Goal: Transaction & Acquisition: Purchase product/service

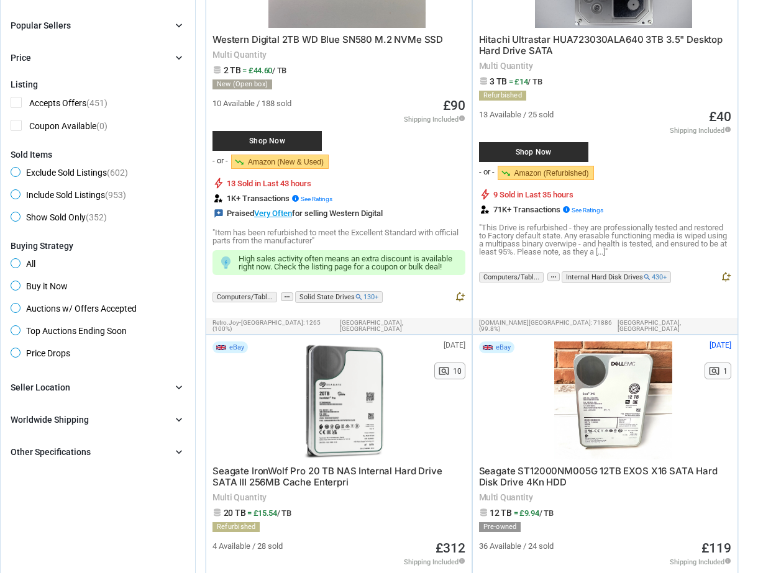
scroll to position [621, 0]
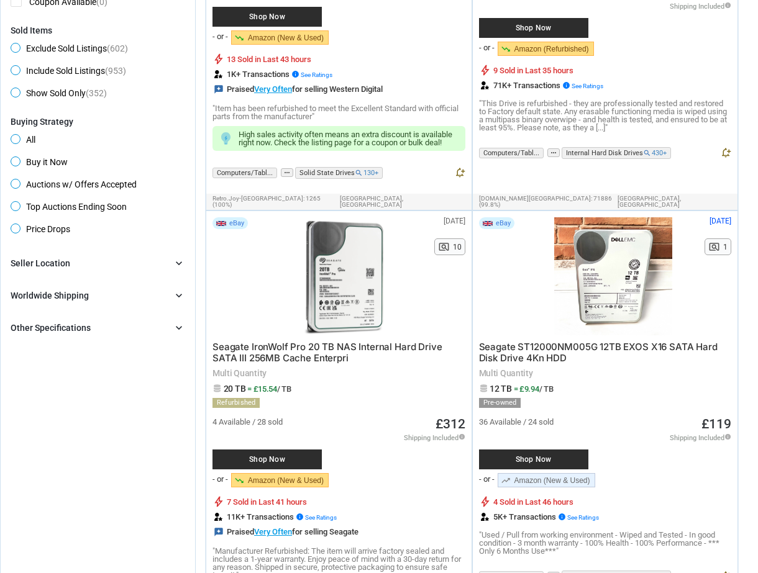
click at [70, 256] on div "Seller Location chevron_right" at bounding box center [98, 263] width 175 height 15
click at [66, 257] on div "Seller Location" at bounding box center [41, 263] width 60 height 12
click at [32, 257] on div "Seller Location" at bounding box center [41, 263] width 60 height 12
click at [33, 290] on div "Worldwide Shipping" at bounding box center [50, 296] width 78 height 12
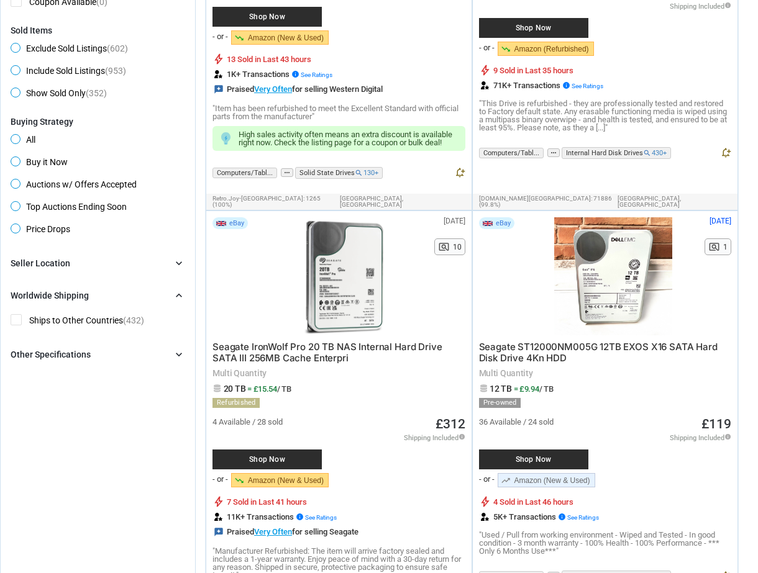
click at [34, 290] on div "Worldwide Shipping" at bounding box center [50, 296] width 78 height 12
click at [34, 270] on div "Brand chevron_right search Select All | Clear All Filters Model chevron_right s…" at bounding box center [98, 296] width 175 height 80
click at [34, 322] on div "Other Specifications" at bounding box center [51, 328] width 80 height 12
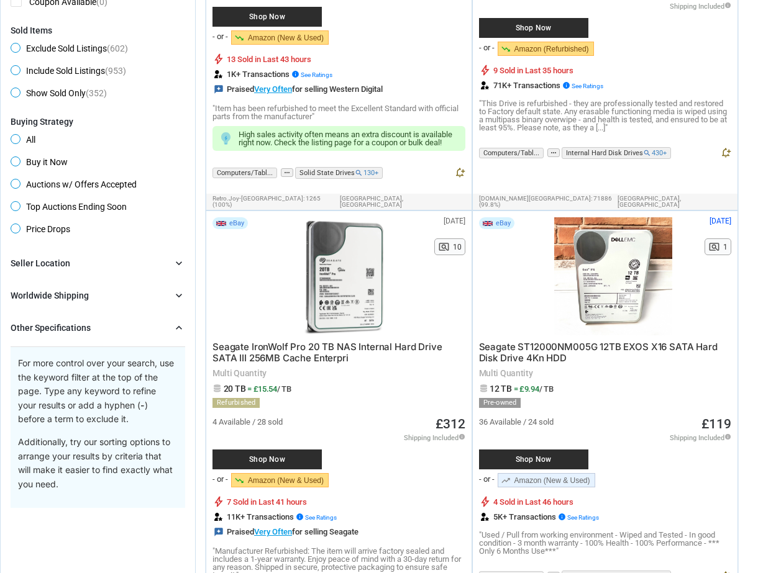
click at [34, 322] on div "Other Specifications" at bounding box center [51, 328] width 80 height 12
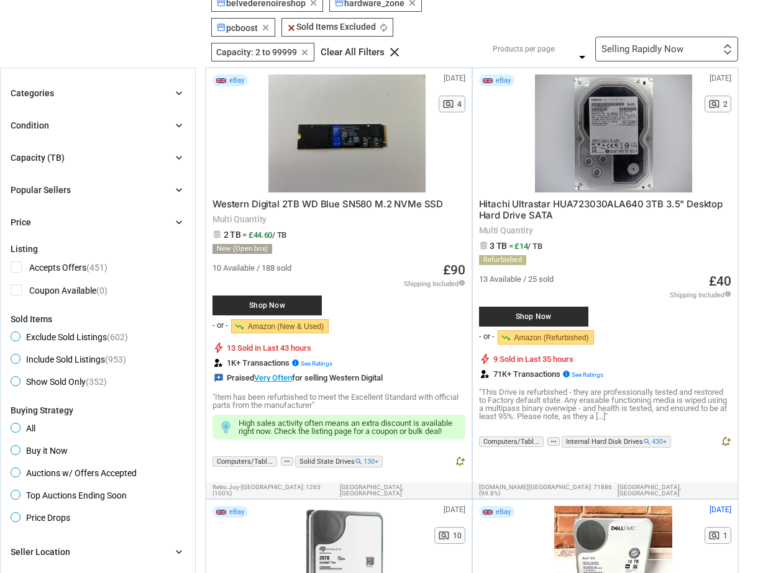
scroll to position [311, 0]
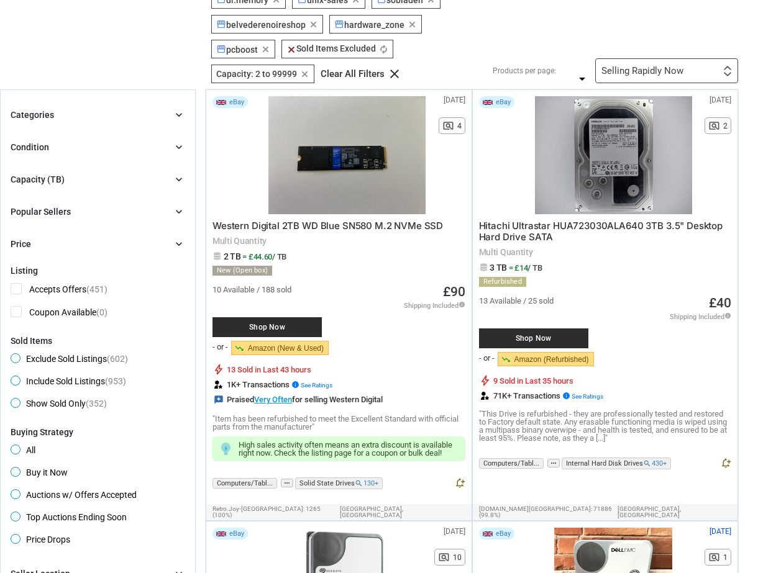
click at [29, 238] on div "Price" at bounding box center [21, 244] width 21 height 12
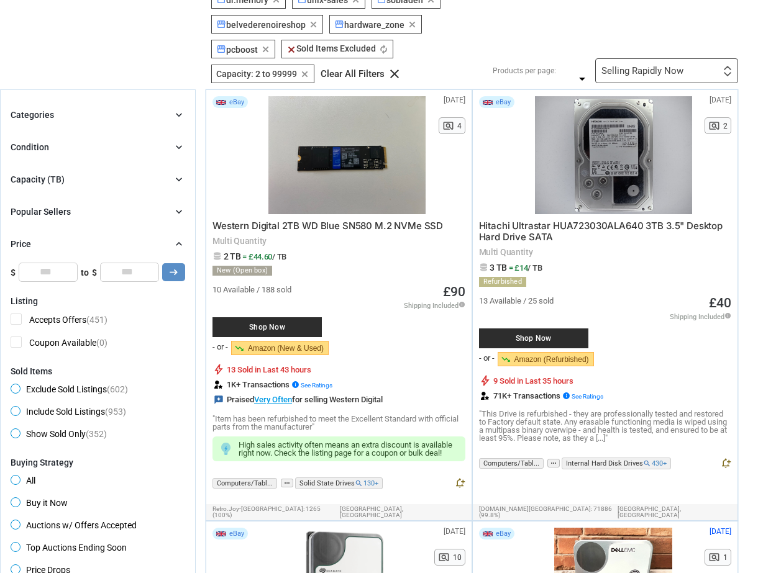
click at [29, 238] on div "Price" at bounding box center [21, 244] width 21 height 12
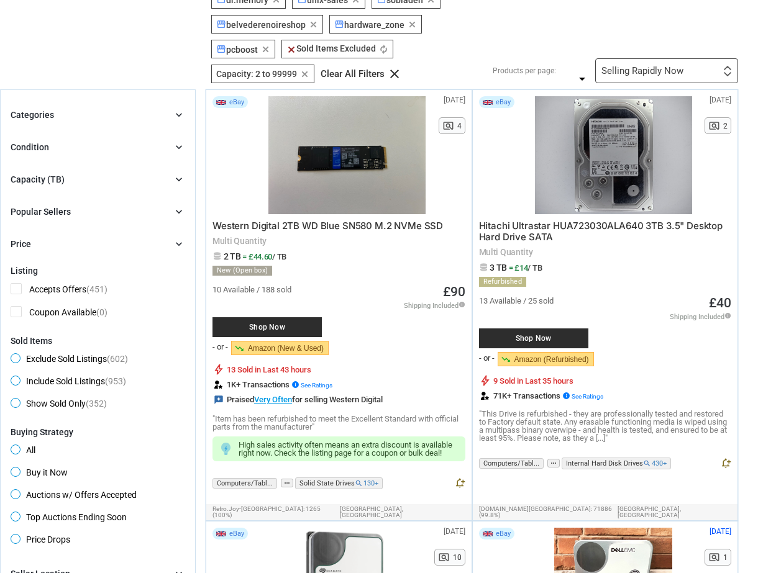
click at [34, 206] on div "Popular Sellers" at bounding box center [41, 212] width 60 height 12
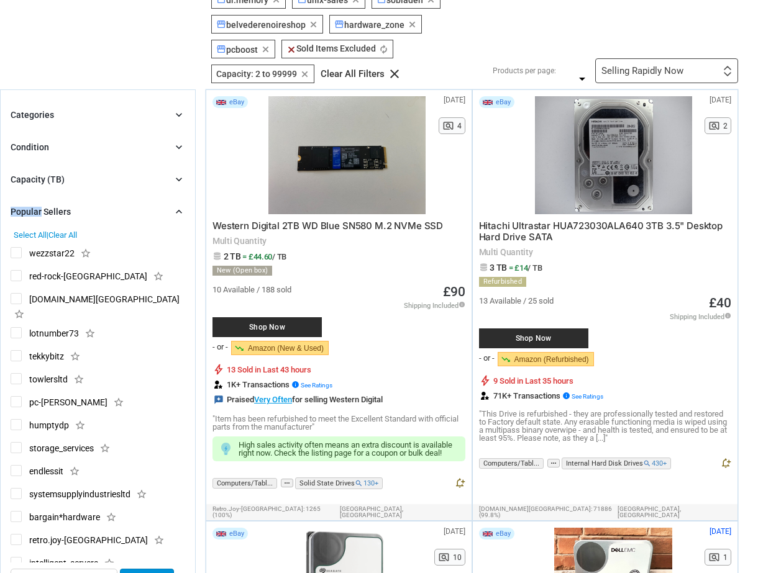
click at [34, 206] on div "Popular Sellers" at bounding box center [41, 212] width 60 height 12
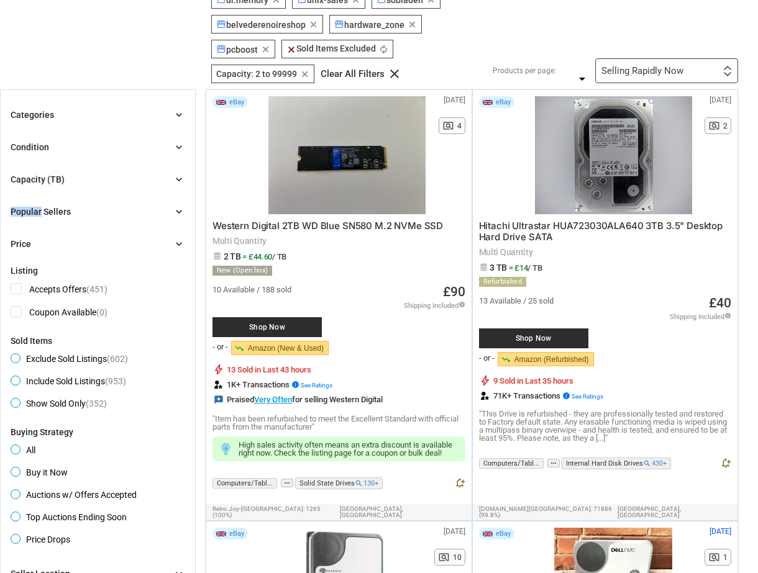
click at [34, 206] on div "Popular Sellers" at bounding box center [41, 212] width 60 height 12
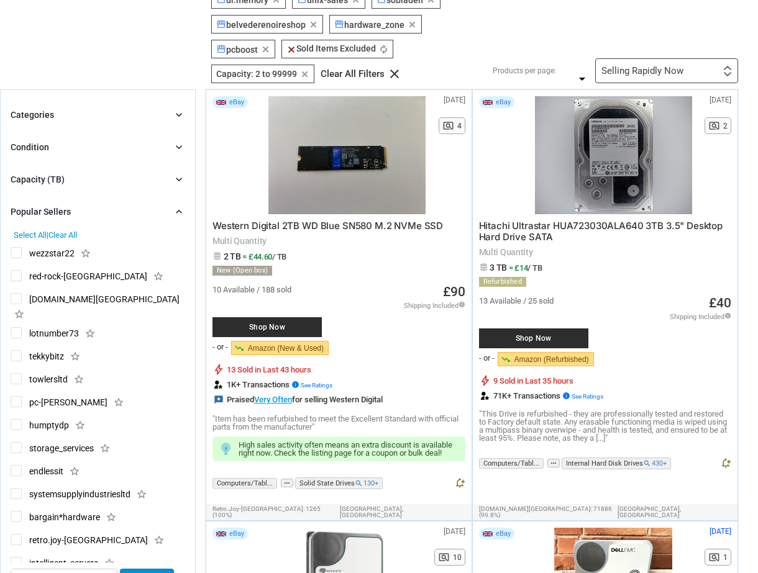
click at [34, 206] on div "Popular Sellers" at bounding box center [41, 212] width 60 height 12
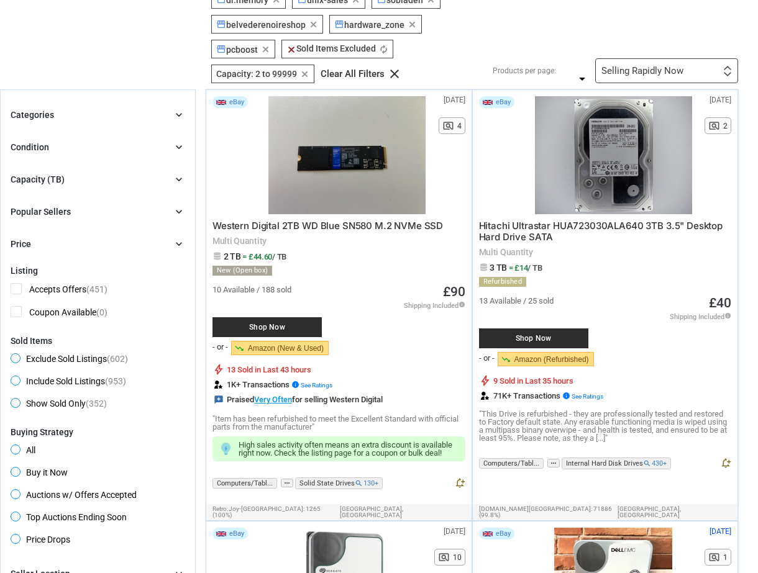
click at [42, 173] on div "Capacity (TB)" at bounding box center [38, 179] width 54 height 12
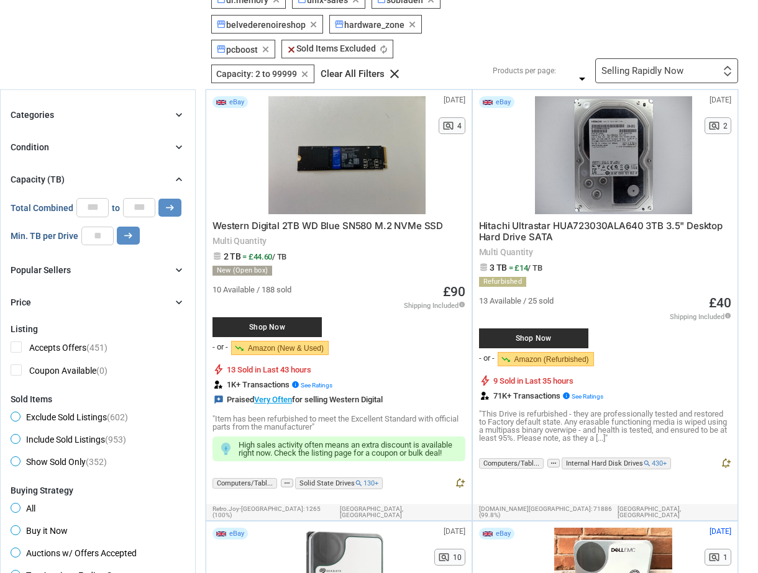
scroll to position [249, 0]
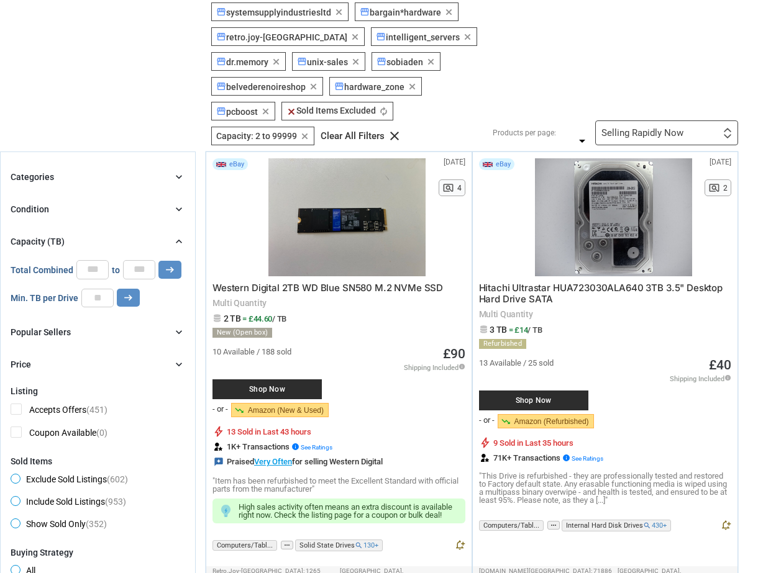
click at [88, 202] on div "Condition chevron_right" at bounding box center [98, 209] width 175 height 15
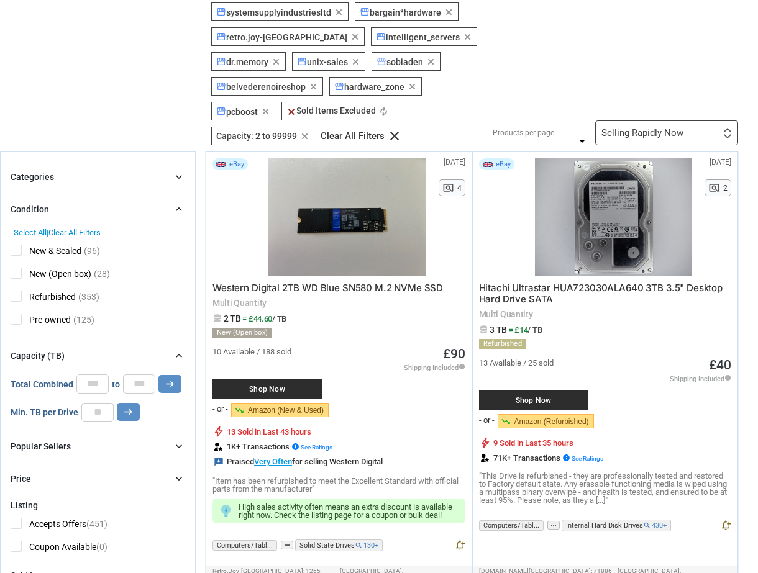
click at [88, 202] on div "Condition chevron_right" at bounding box center [98, 209] width 175 height 15
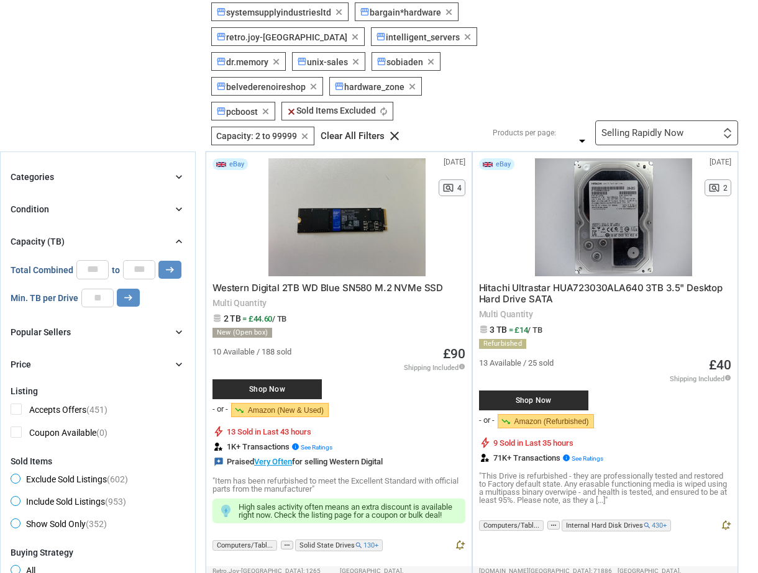
click at [97, 170] on div "Categories chevron_right" at bounding box center [98, 177] width 175 height 15
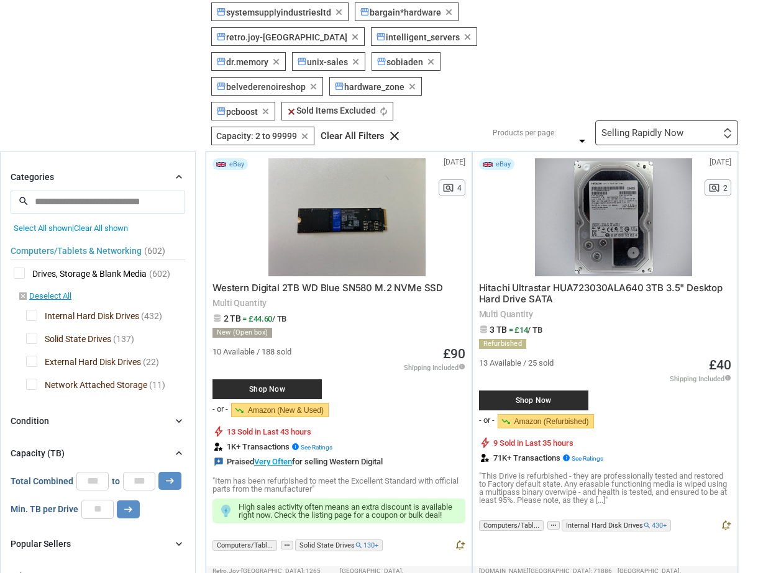
click at [78, 170] on div "Categories chevron_right" at bounding box center [98, 177] width 175 height 15
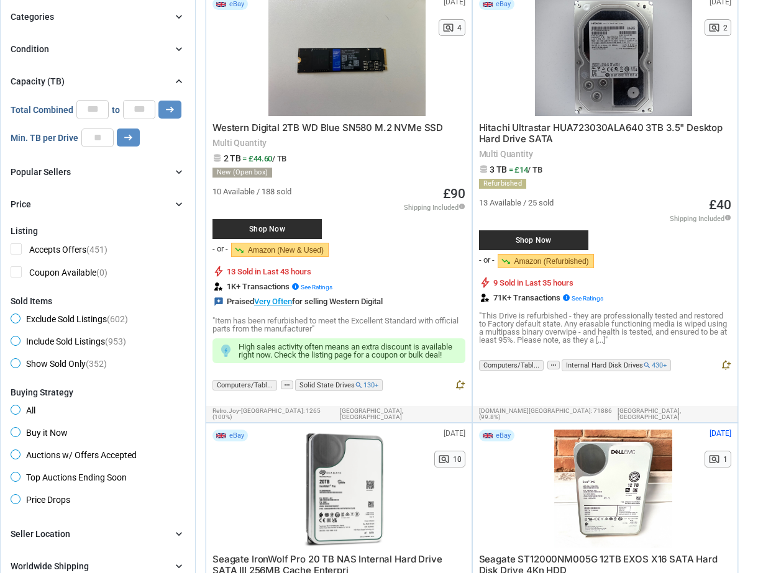
scroll to position [311, 0]
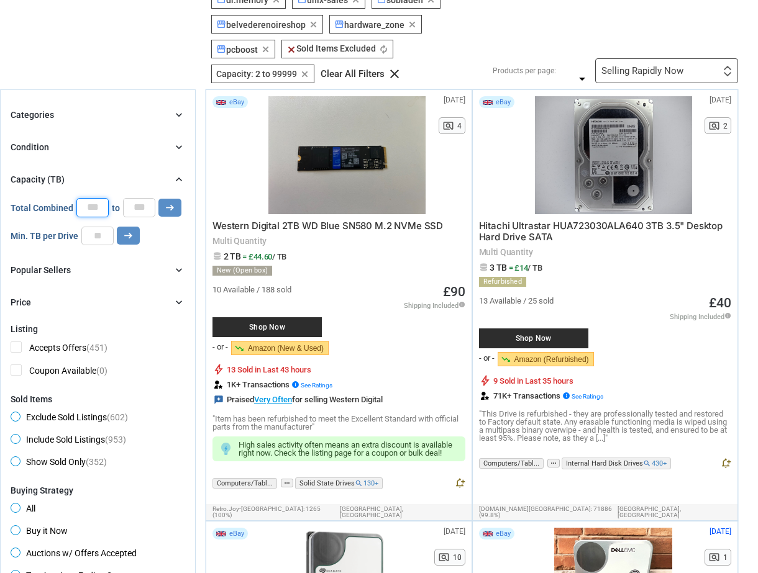
click at [80, 198] on input "*" at bounding box center [92, 207] width 32 height 19
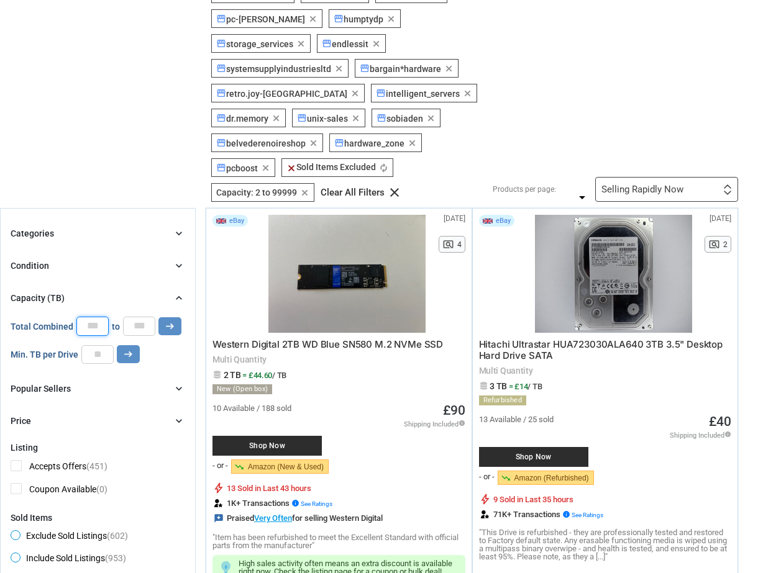
scroll to position [186, 0]
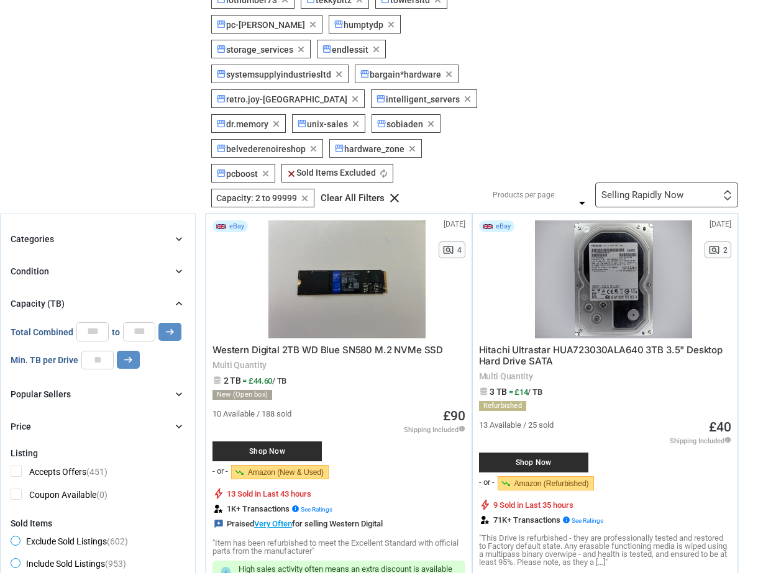
click at [81, 232] on div "Categories chevron_right" at bounding box center [98, 239] width 175 height 15
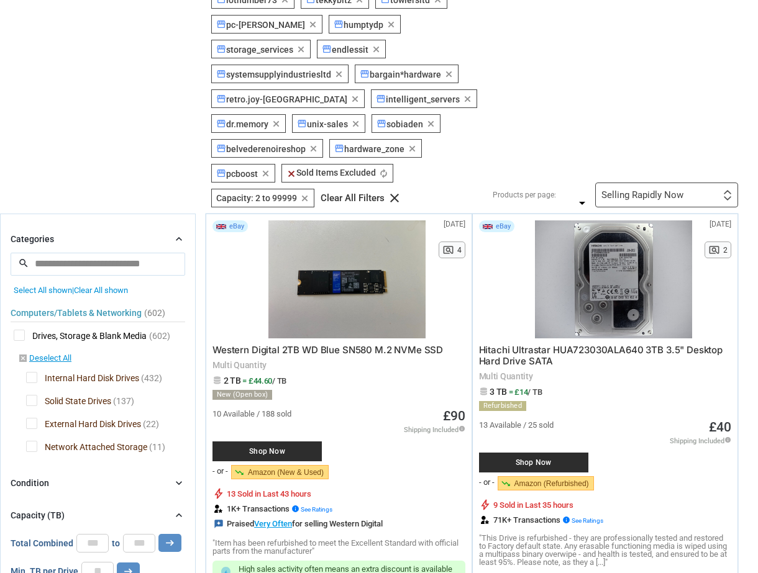
click at [81, 232] on div "Categories chevron_right" at bounding box center [98, 239] width 175 height 15
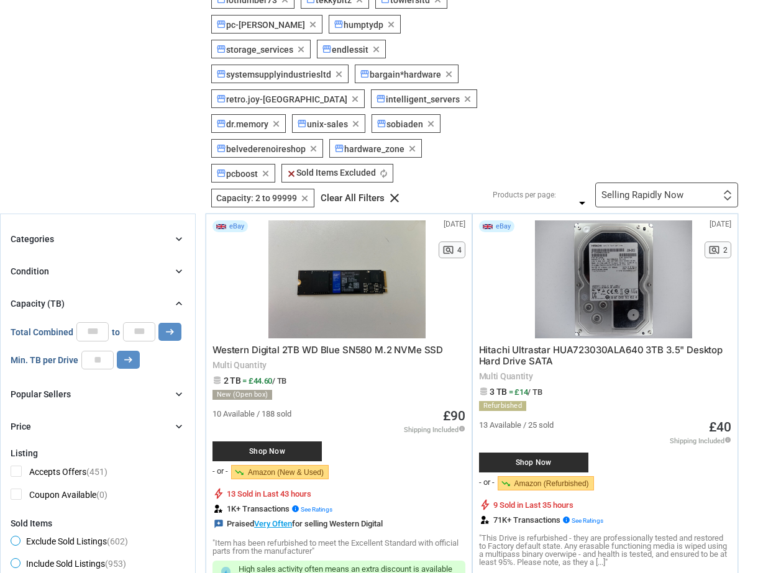
click at [77, 264] on div "Condition chevron_right" at bounding box center [98, 271] width 175 height 15
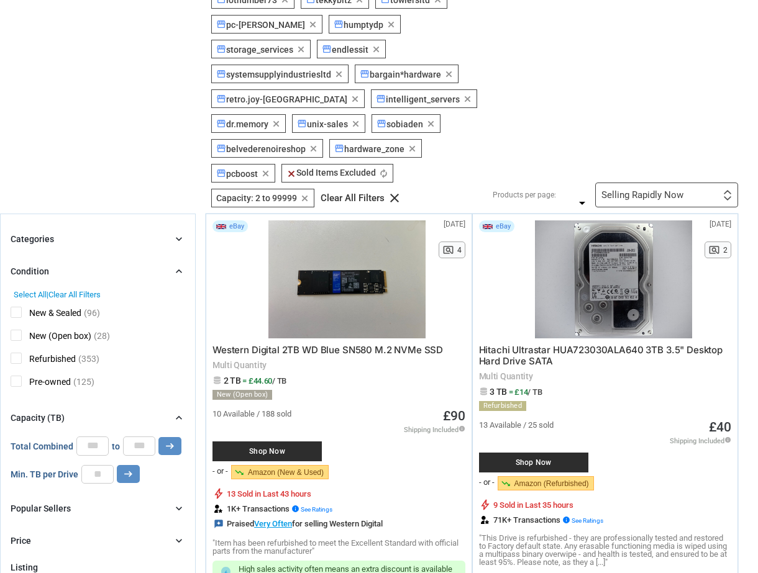
click at [77, 264] on div "Condition chevron_right" at bounding box center [98, 271] width 175 height 15
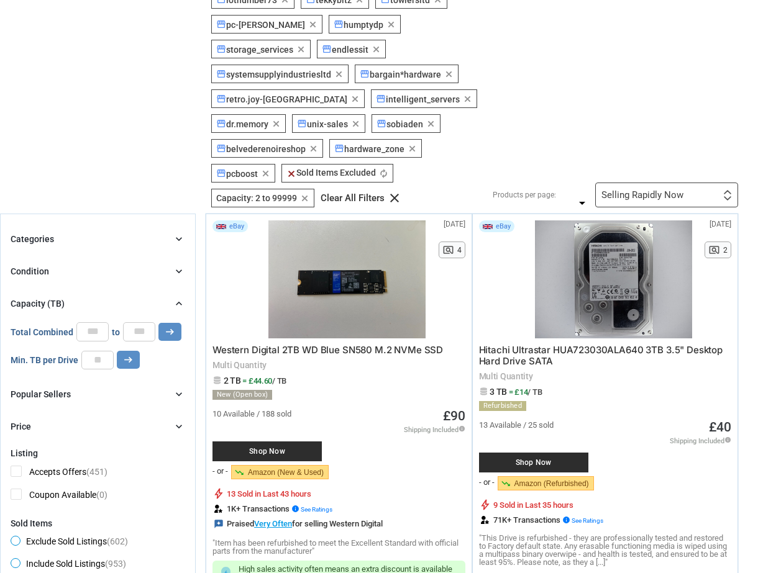
click at [75, 296] on div "Capacity (TB) chevron_right" at bounding box center [98, 303] width 175 height 15
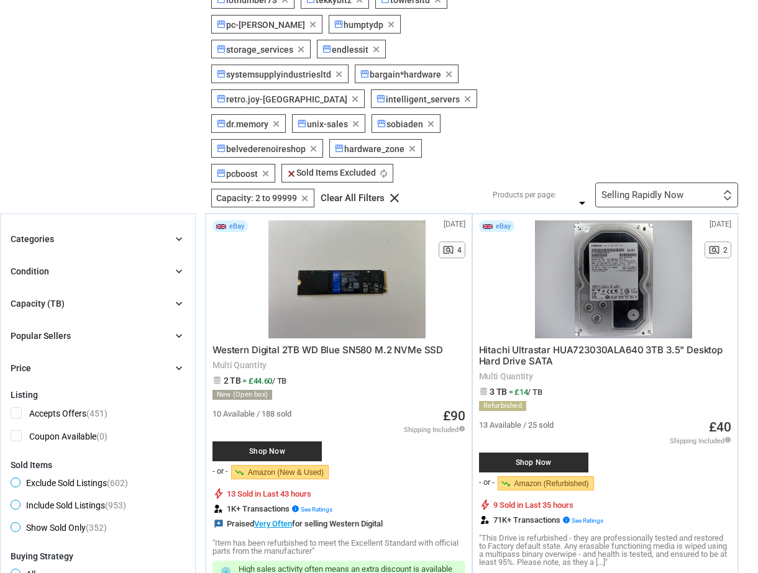
click at [75, 296] on div "Capacity (TB) chevron_right" at bounding box center [98, 303] width 175 height 15
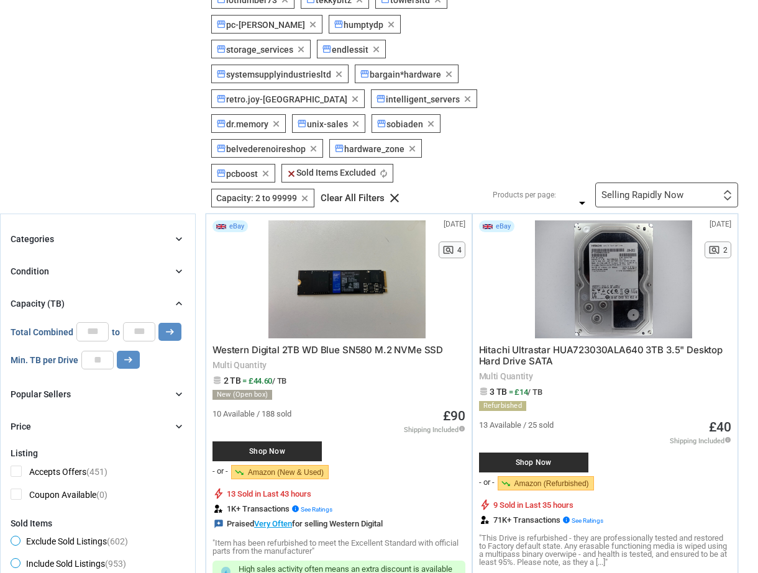
click at [75, 296] on div "Capacity (TB) chevron_right" at bounding box center [98, 303] width 175 height 15
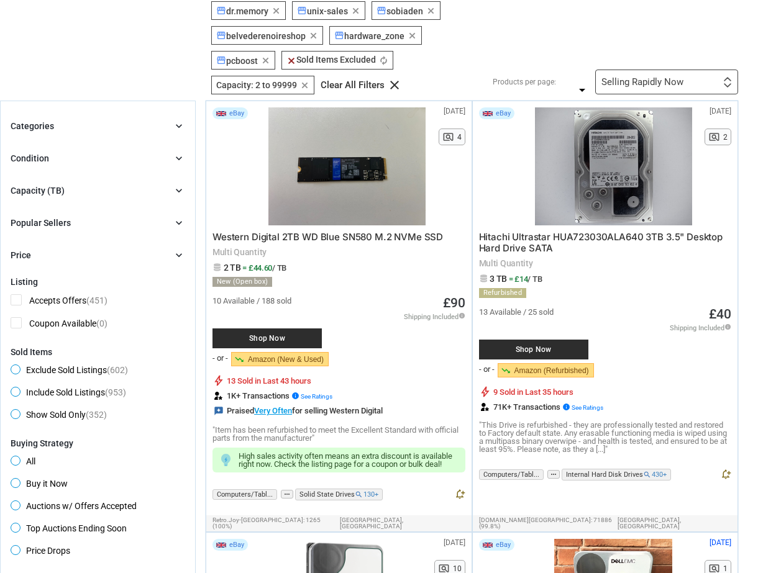
scroll to position [311, 0]
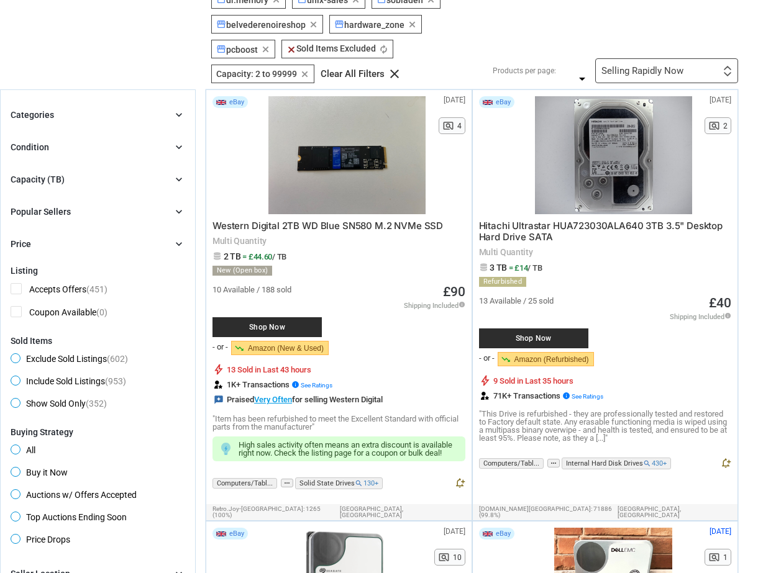
click at [72, 181] on div "Categories chevron_right search close Select All shown | Clear All shown Comput…" at bounding box center [98, 179] width 175 height 144
click at [69, 237] on div "Price chevron_right" at bounding box center [98, 244] width 175 height 15
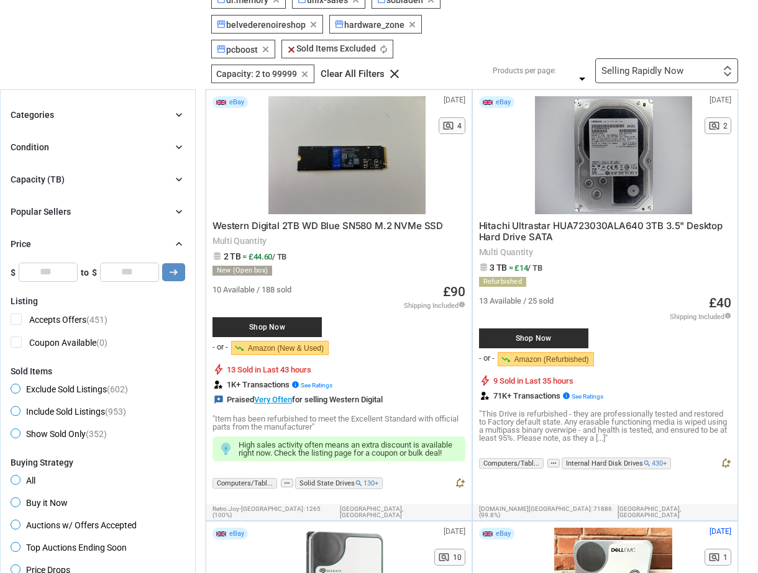
click at [69, 237] on div "Price chevron_right" at bounding box center [98, 244] width 175 height 15
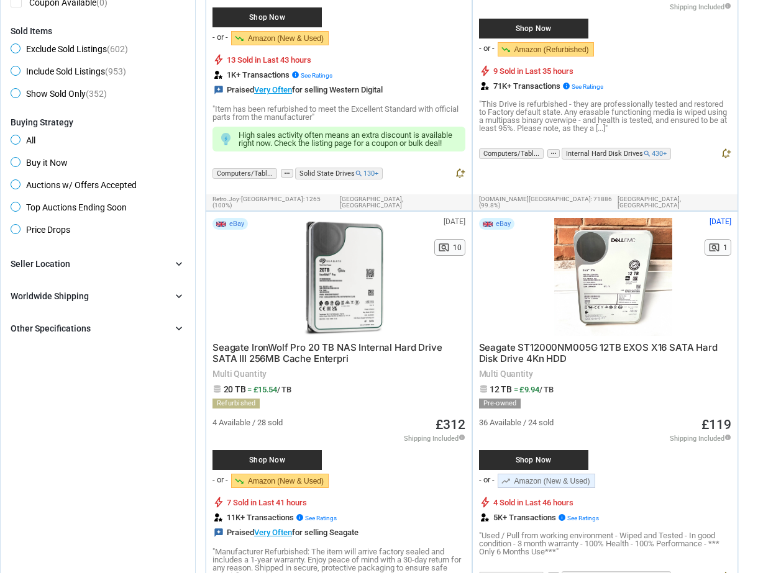
scroll to position [621, 0]
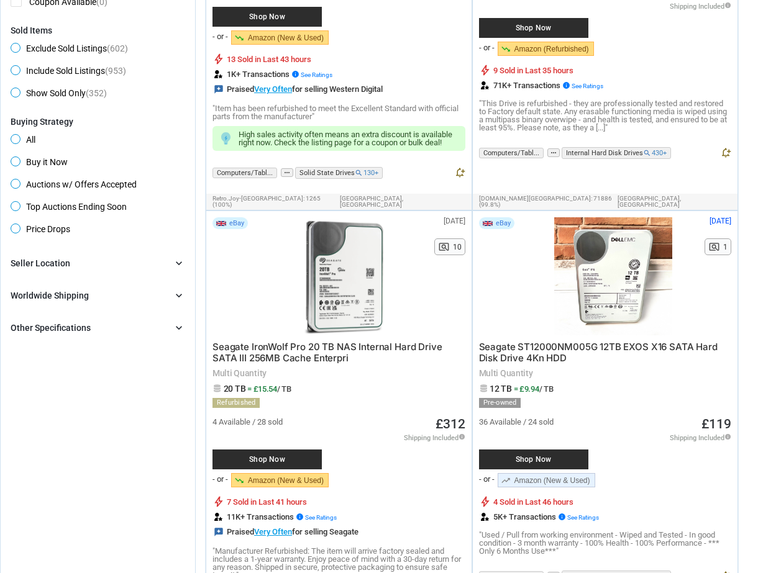
drag, startPoint x: 42, startPoint y: 289, endPoint x: 43, endPoint y: 281, distance: 8.2
click at [43, 322] on div "Other Specifications" at bounding box center [51, 328] width 80 height 12
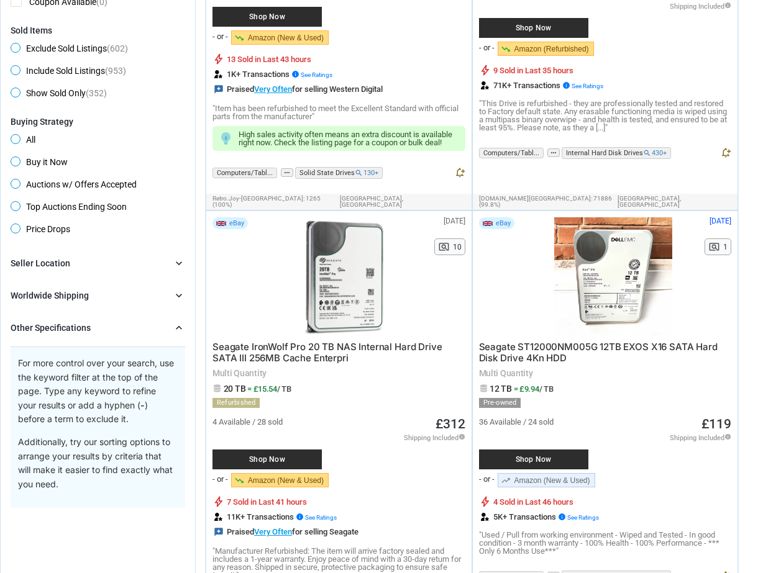
click at [46, 357] on p "For more control over your search, use the keyword filter at the top of the pag…" at bounding box center [97, 392] width 158 height 70
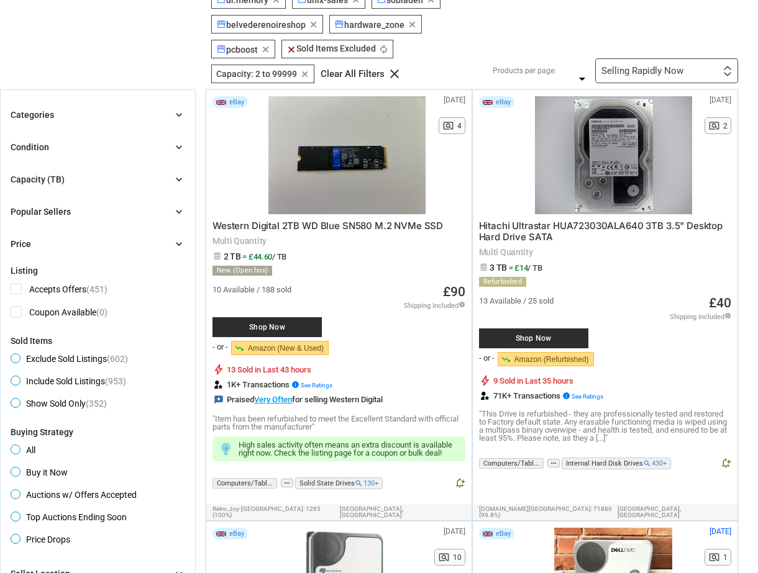
scroll to position [0, 0]
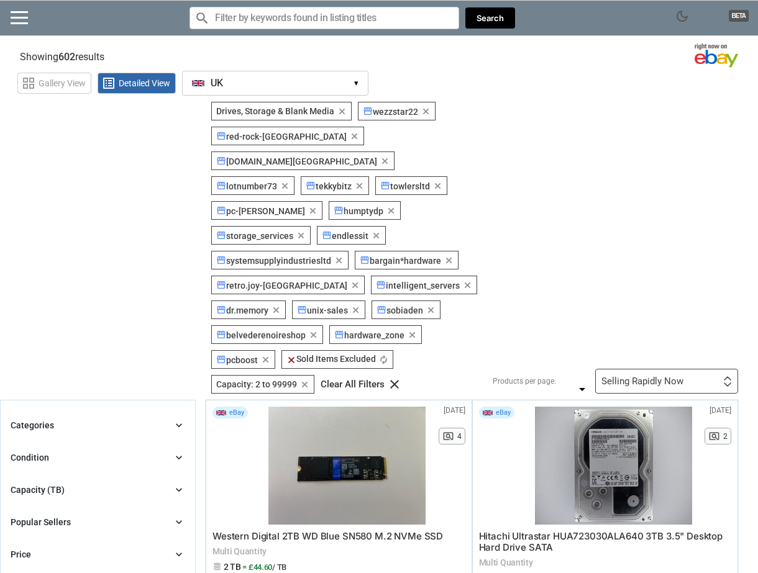
click at [62, 418] on div "Categories chevron_right" at bounding box center [98, 425] width 175 height 15
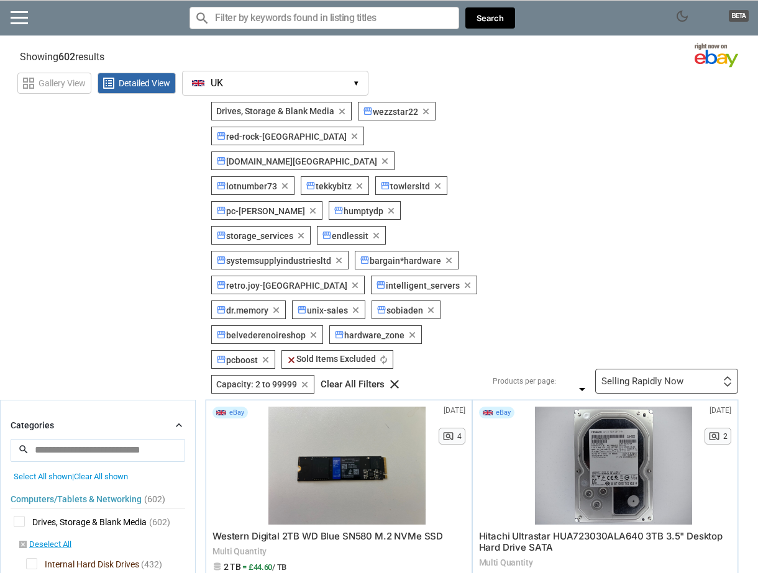
click at [62, 418] on div "Categories chevron_right" at bounding box center [98, 425] width 175 height 15
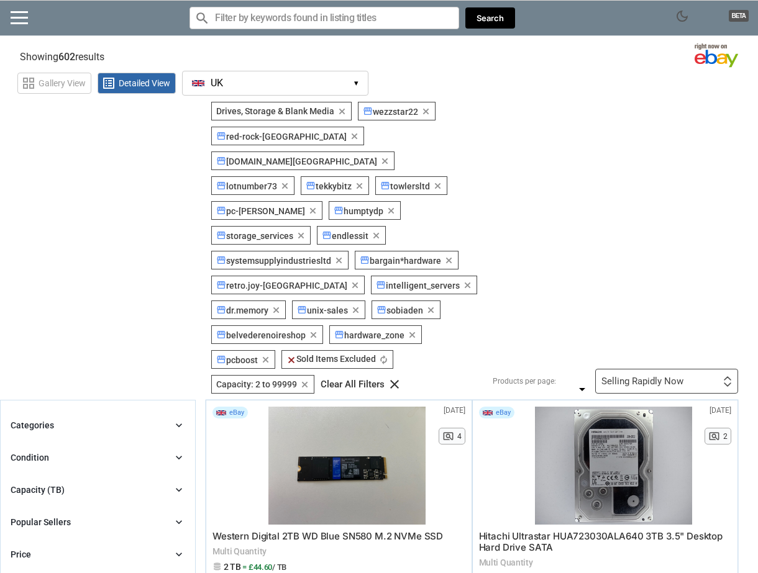
click at [265, 23] on input "Search for models" at bounding box center [324, 18] width 270 height 22
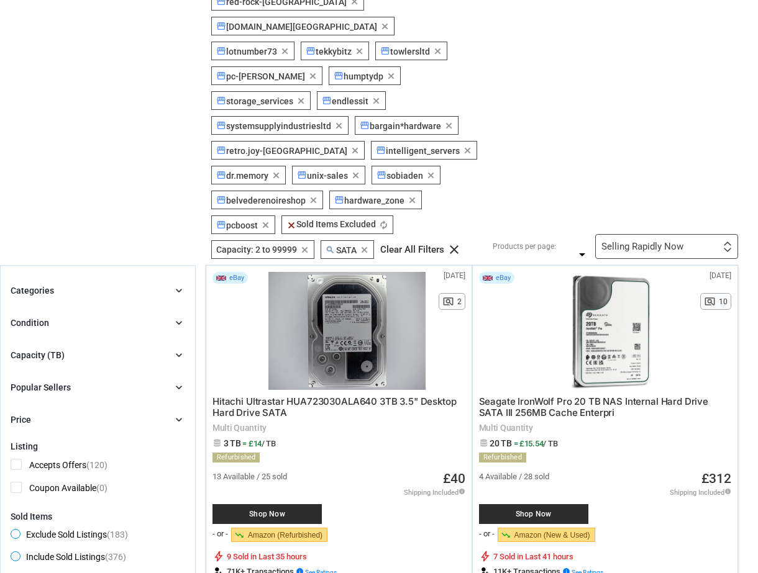
scroll to position [124, 0]
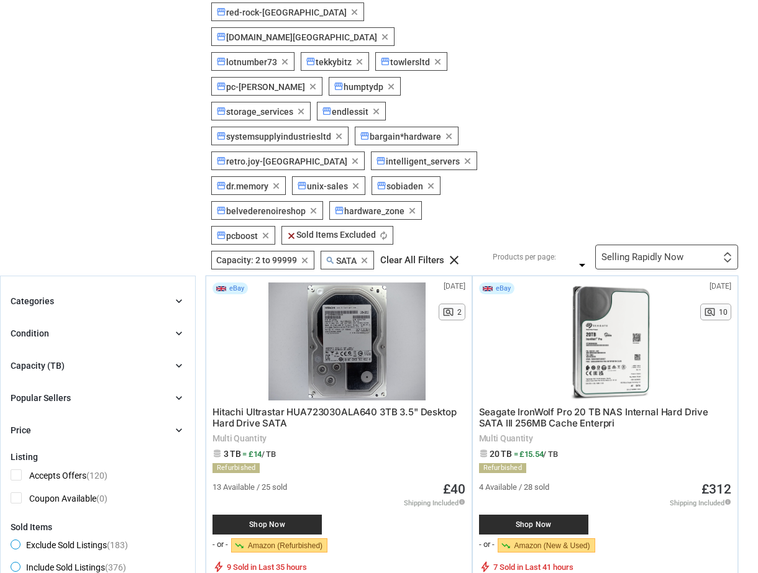
type input "sata"
click at [42, 360] on div "Capacity (TB)" at bounding box center [38, 366] width 54 height 12
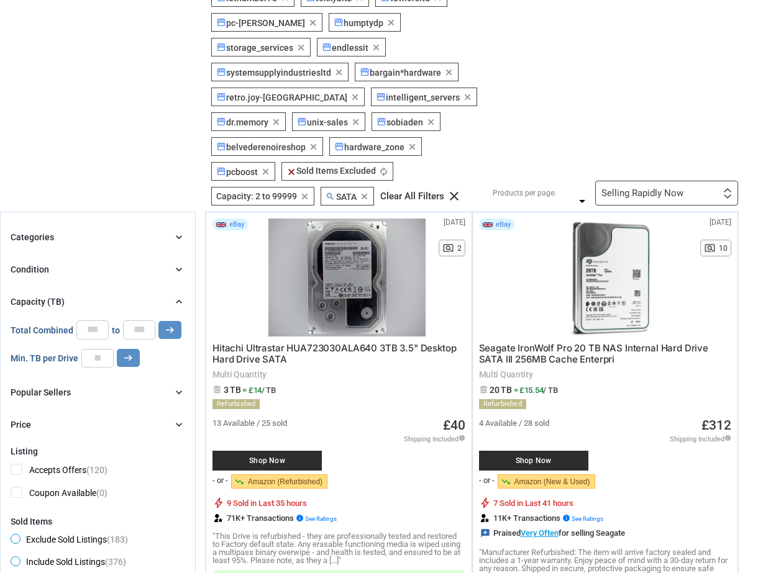
scroll to position [249, 0]
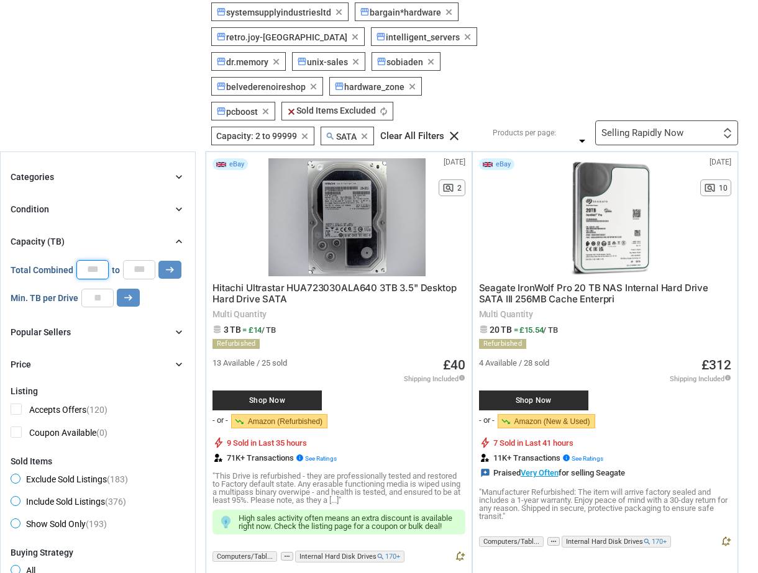
drag, startPoint x: 93, startPoint y: 221, endPoint x: 73, endPoint y: 219, distance: 19.3
click at [73, 260] on div "Total Combined * to ***** arrow_right_alt" at bounding box center [96, 269] width 171 height 19
type input "*"
click at [168, 264] on icon "arrow_right_alt" at bounding box center [170, 270] width 12 height 12
